Goal: Transaction & Acquisition: Obtain resource

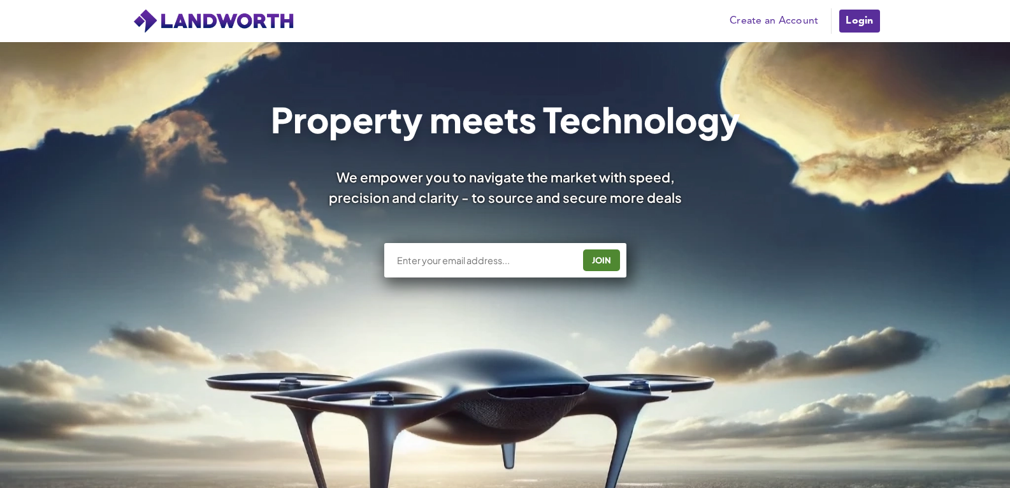
click at [857, 8] on link "Login" at bounding box center [859, 20] width 43 height 25
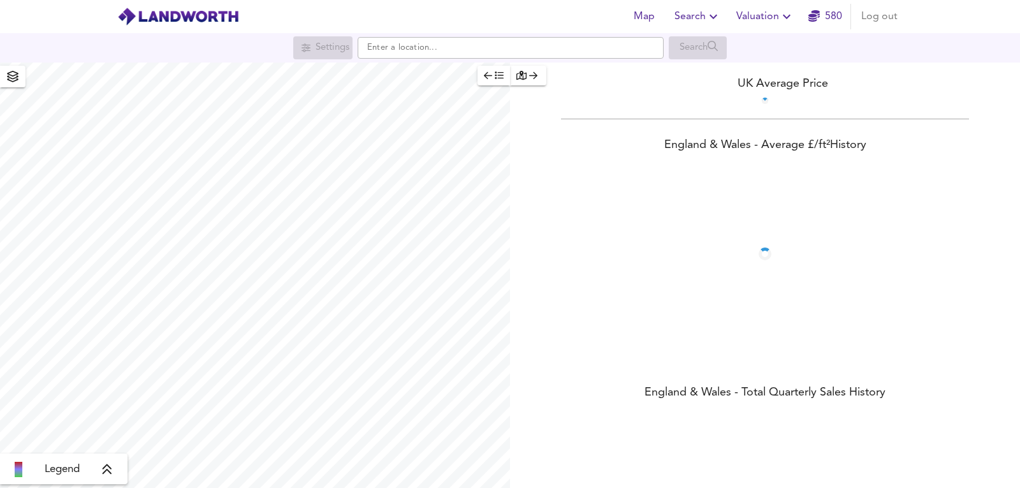
click at [769, 14] on span "Valuation" at bounding box center [765, 17] width 58 height 18
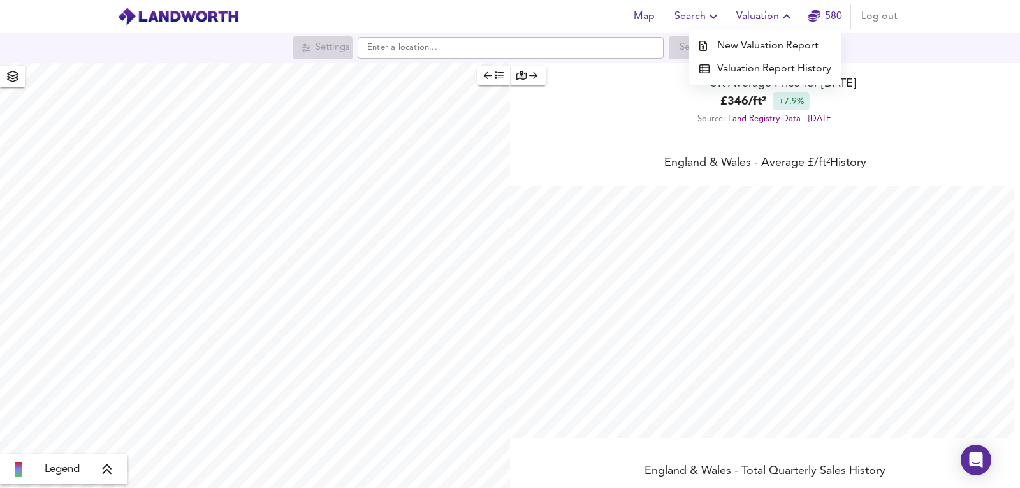
click at [746, 37] on li "New Valuation Report" at bounding box center [765, 45] width 152 height 23
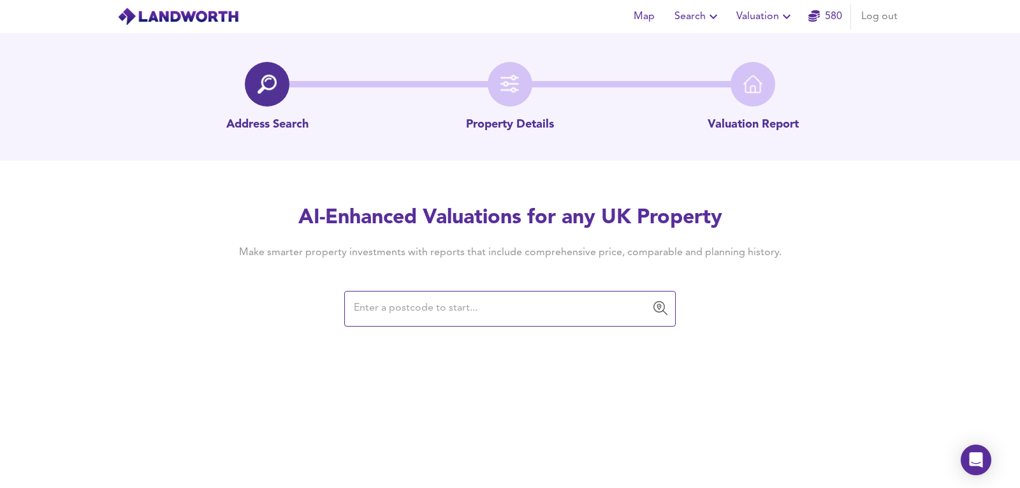
click at [498, 298] on input "text" at bounding box center [500, 308] width 301 height 24
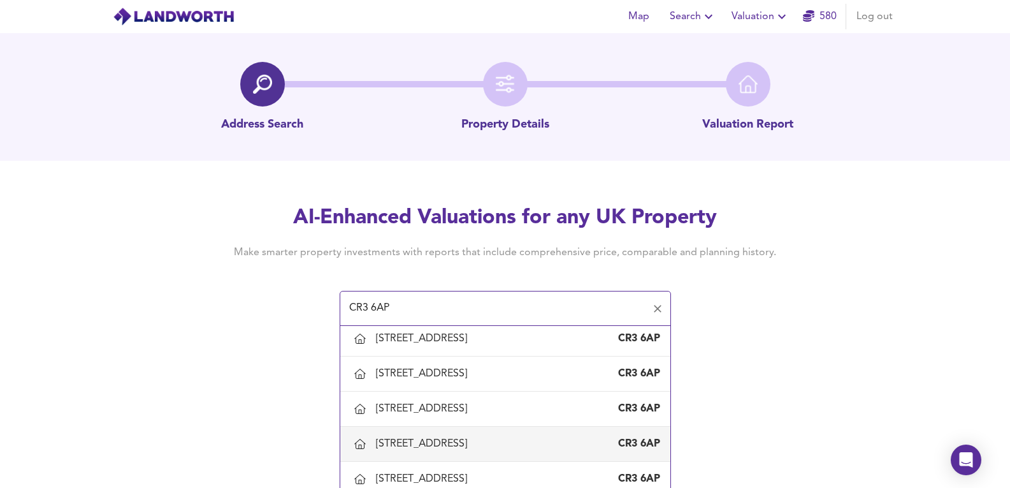
scroll to position [467, 0]
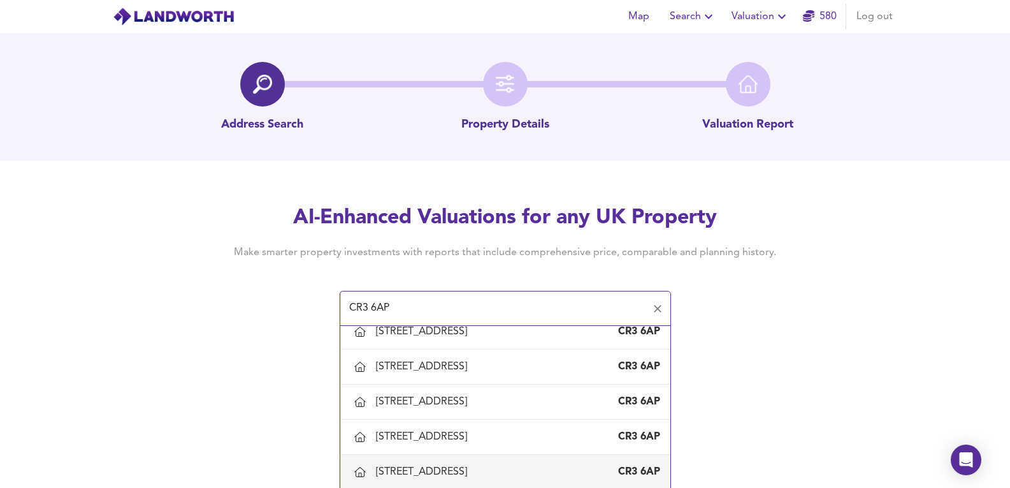
click at [416, 471] on div "33 Manor Avenue, Caterham, Surrey" at bounding box center [424, 472] width 96 height 14
type input "33 Manor Avenue, Caterham, Surrey"
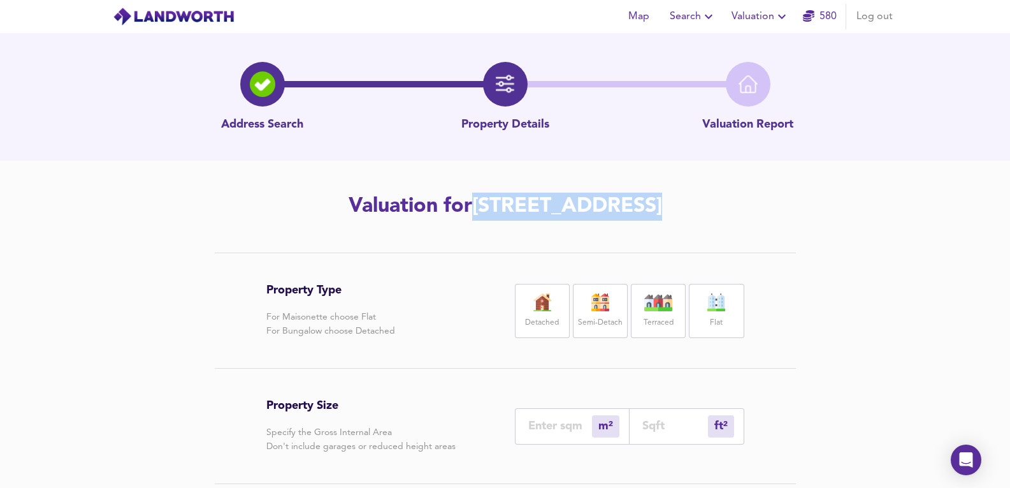
drag, startPoint x: 348, startPoint y: 209, endPoint x: 777, endPoint y: 226, distance: 429.3
click at [777, 226] on div "Address Search Property Details Valuation Report Valuation for 33 Manor Avenue,…" at bounding box center [505, 367] width 1010 height 669
copy h2 "33 Manor Avenue, Caterham, Surrey, CR3 6AP"
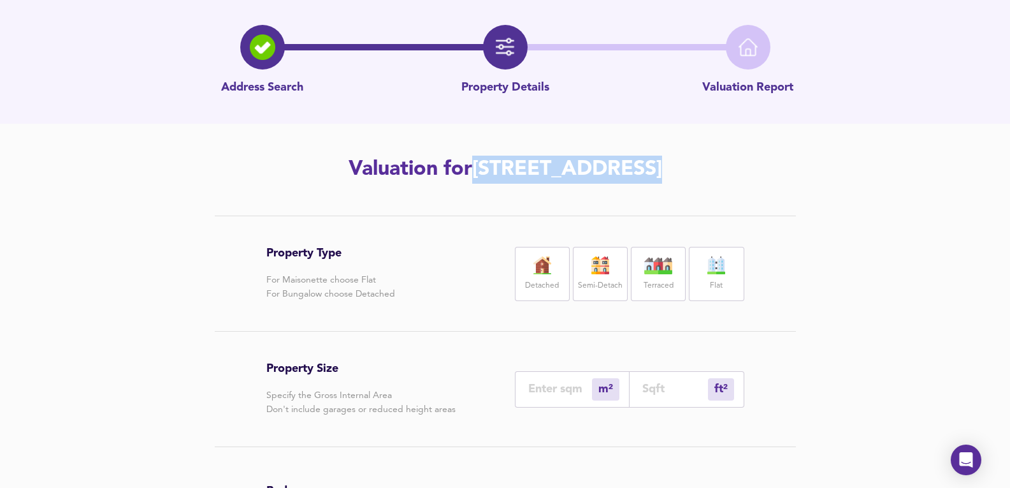
scroll to position [85, 0]
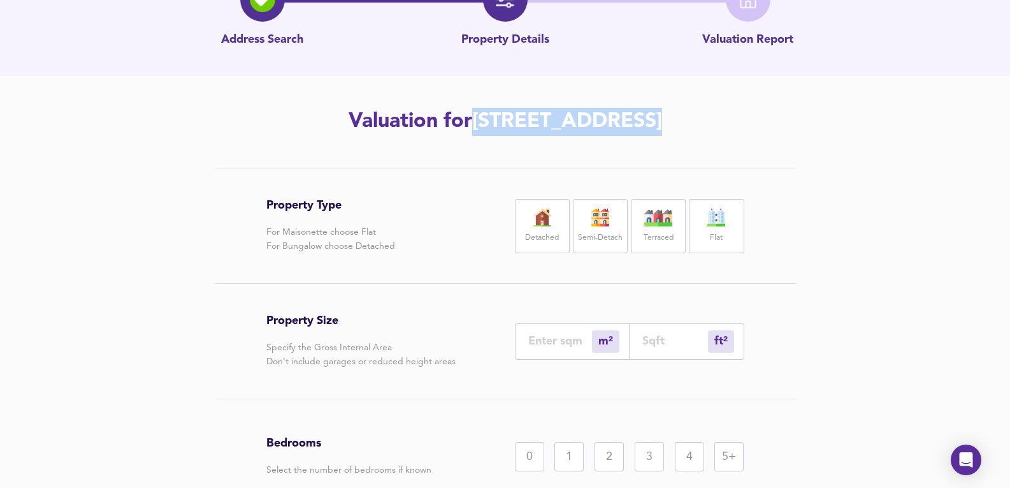
click at [531, 235] on label "Detached" at bounding box center [542, 238] width 34 height 16
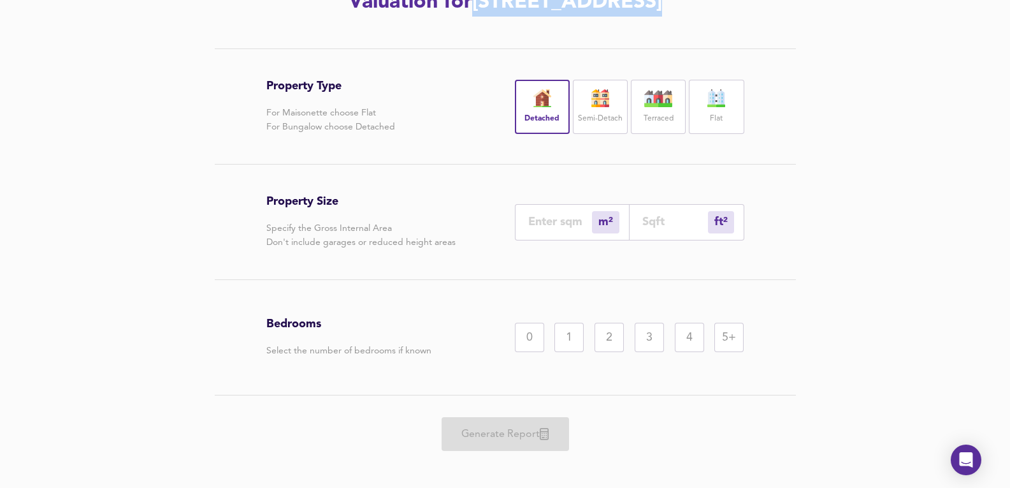
scroll to position [212, 0]
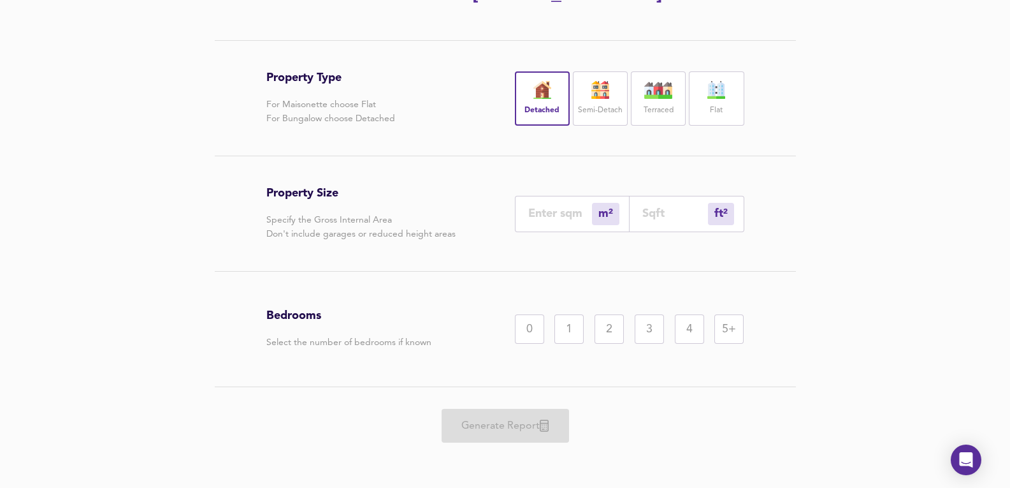
click at [556, 213] on input "number" at bounding box center [560, 213] width 64 height 13
type input "8"
type input "86"
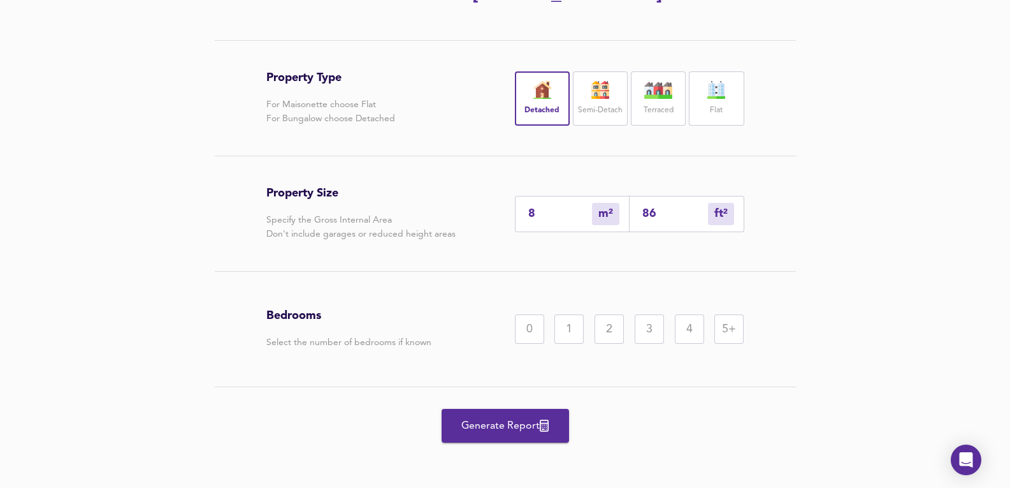
type input "85"
type input "915"
click at [654, 323] on div "3" at bounding box center [649, 328] width 29 height 29
click at [695, 318] on div "4" at bounding box center [689, 328] width 29 height 29
drag, startPoint x: 569, startPoint y: 201, endPoint x: 460, endPoint y: 235, distance: 114.7
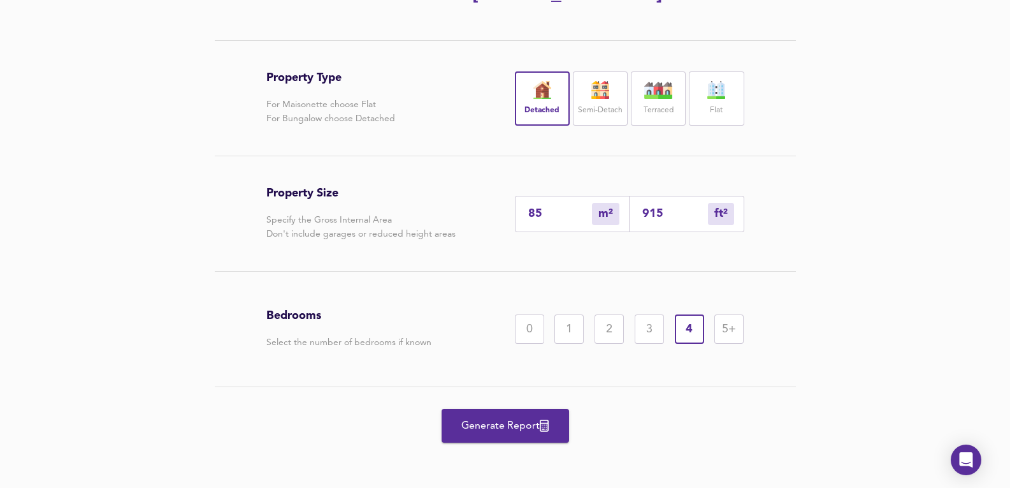
click at [460, 235] on div "Property Size Specify the Gross Internal Area Don't include garages or reduced …" at bounding box center [505, 213] width 478 height 115
type input "1"
type input "11"
type input "10"
type input "108"
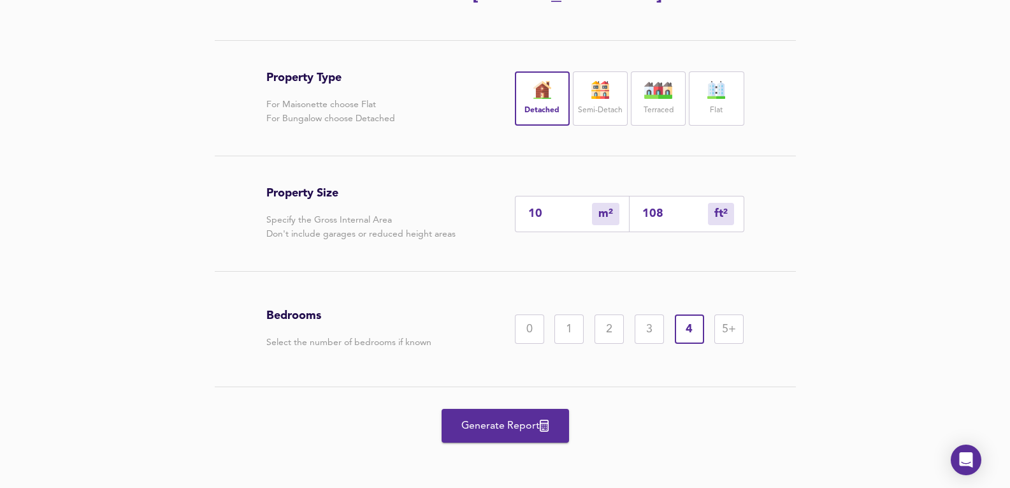
type input "100"
type input "1076"
type input "100"
click at [493, 417] on span "Generate Report" at bounding box center [505, 426] width 102 height 18
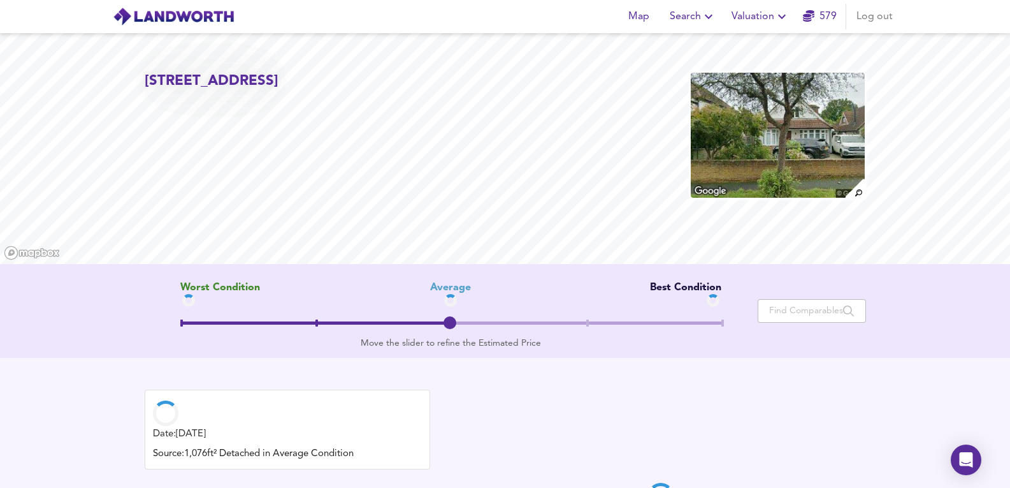
scroll to position [127, 0]
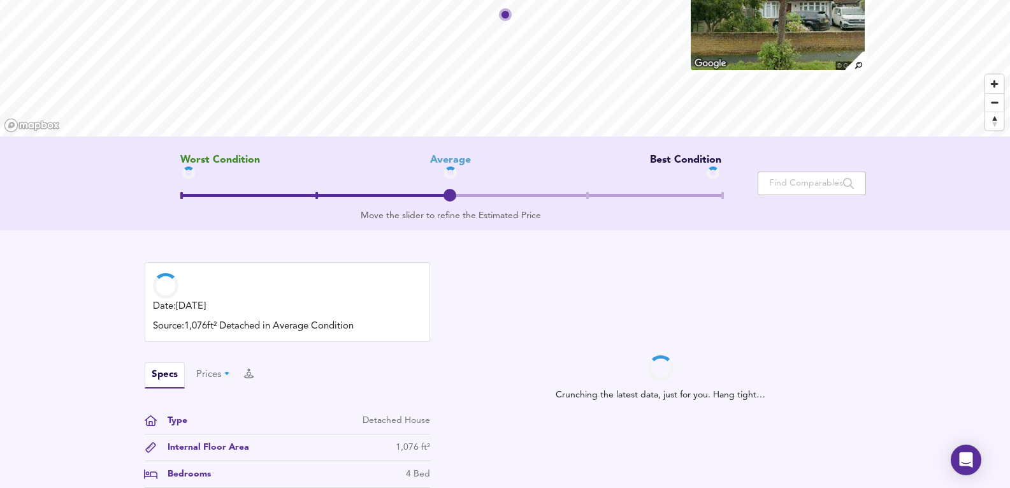
click at [817, 39] on img at bounding box center [778, 7] width 176 height 127
